Goal: Navigation & Orientation: Find specific page/section

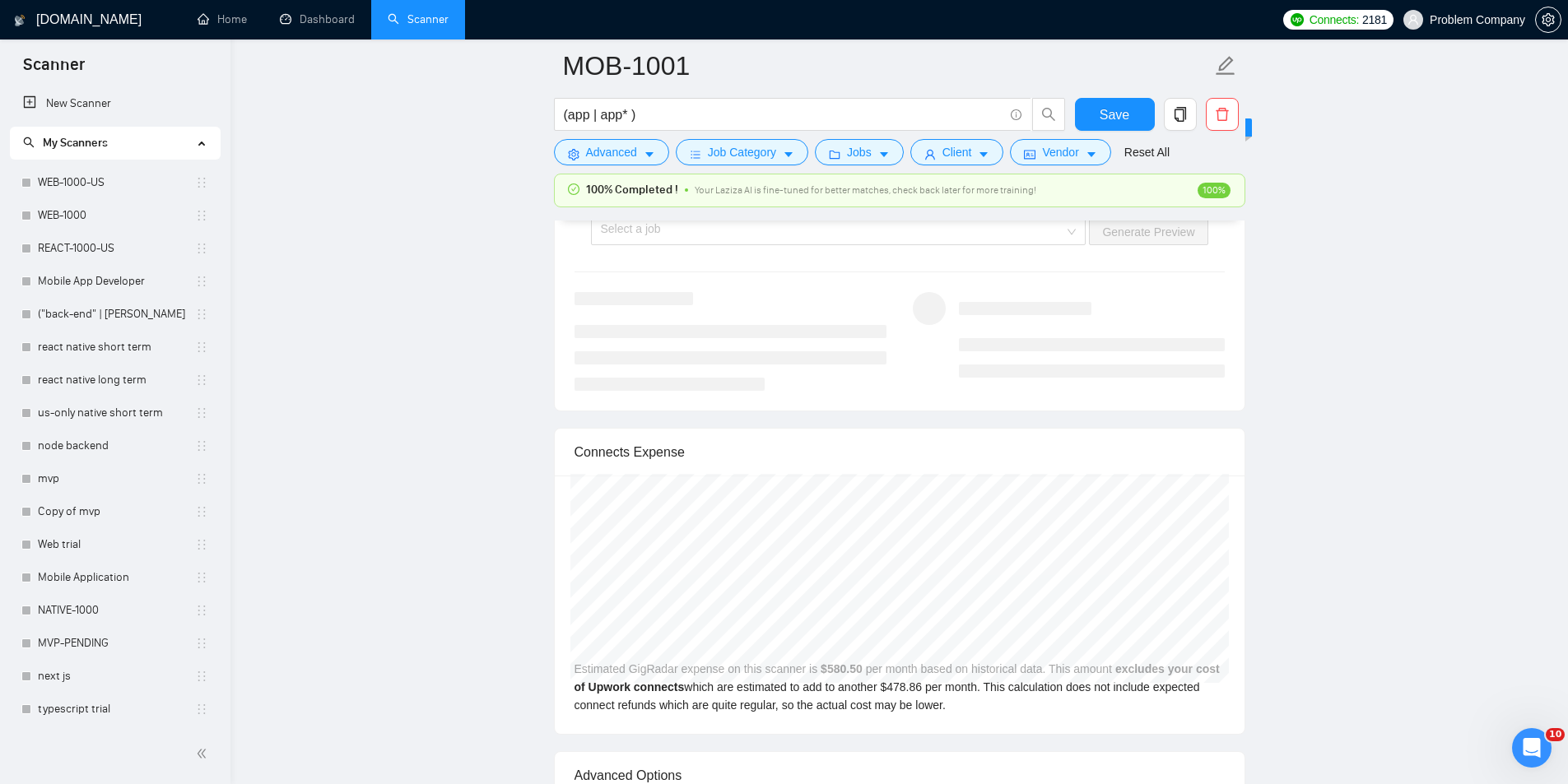
scroll to position [693, 0]
click at [326, 26] on link "Dashboard" at bounding box center [317, 19] width 75 height 14
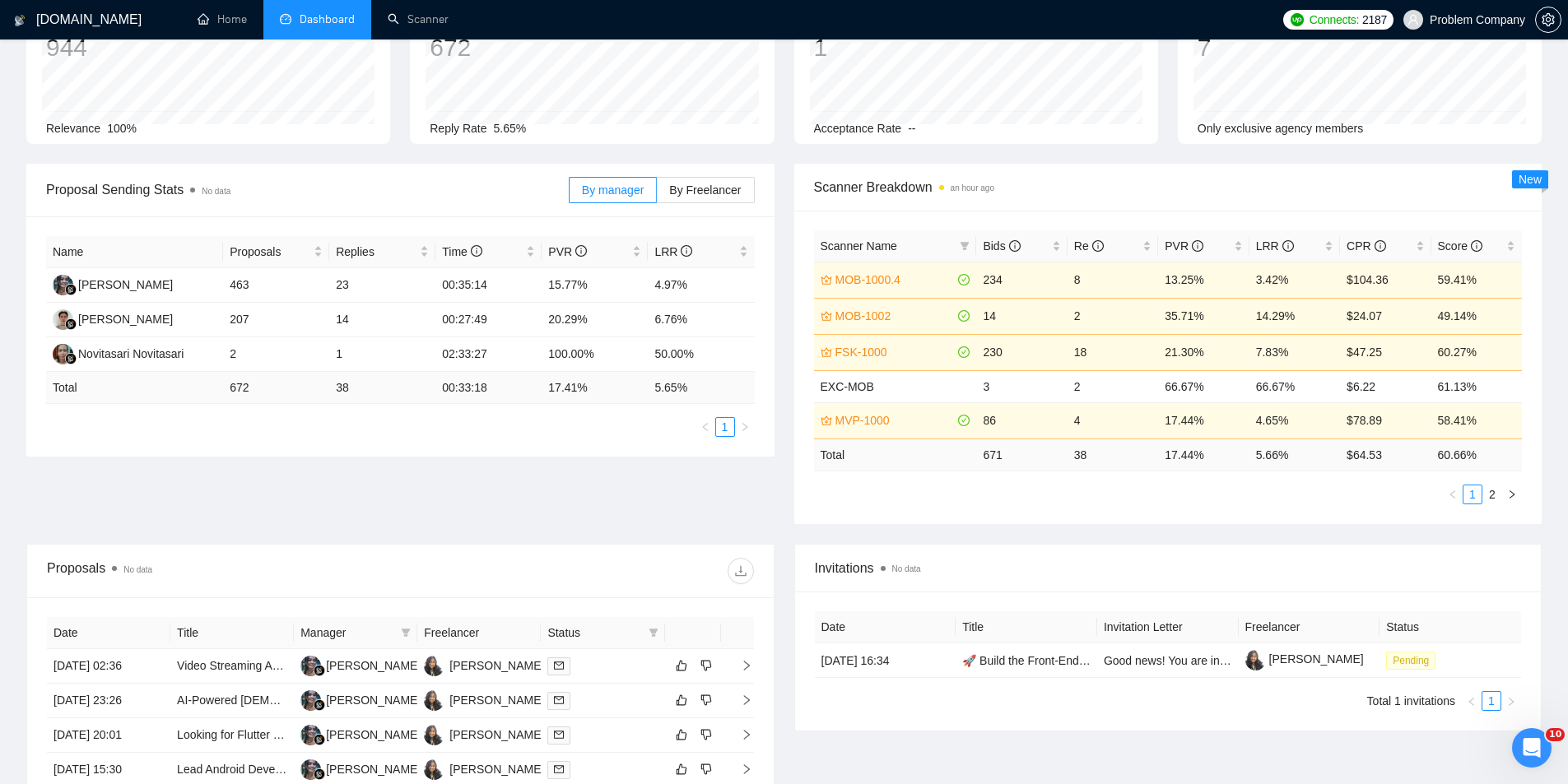
scroll to position [125, 0]
